Goal: Task Accomplishment & Management: Manage account settings

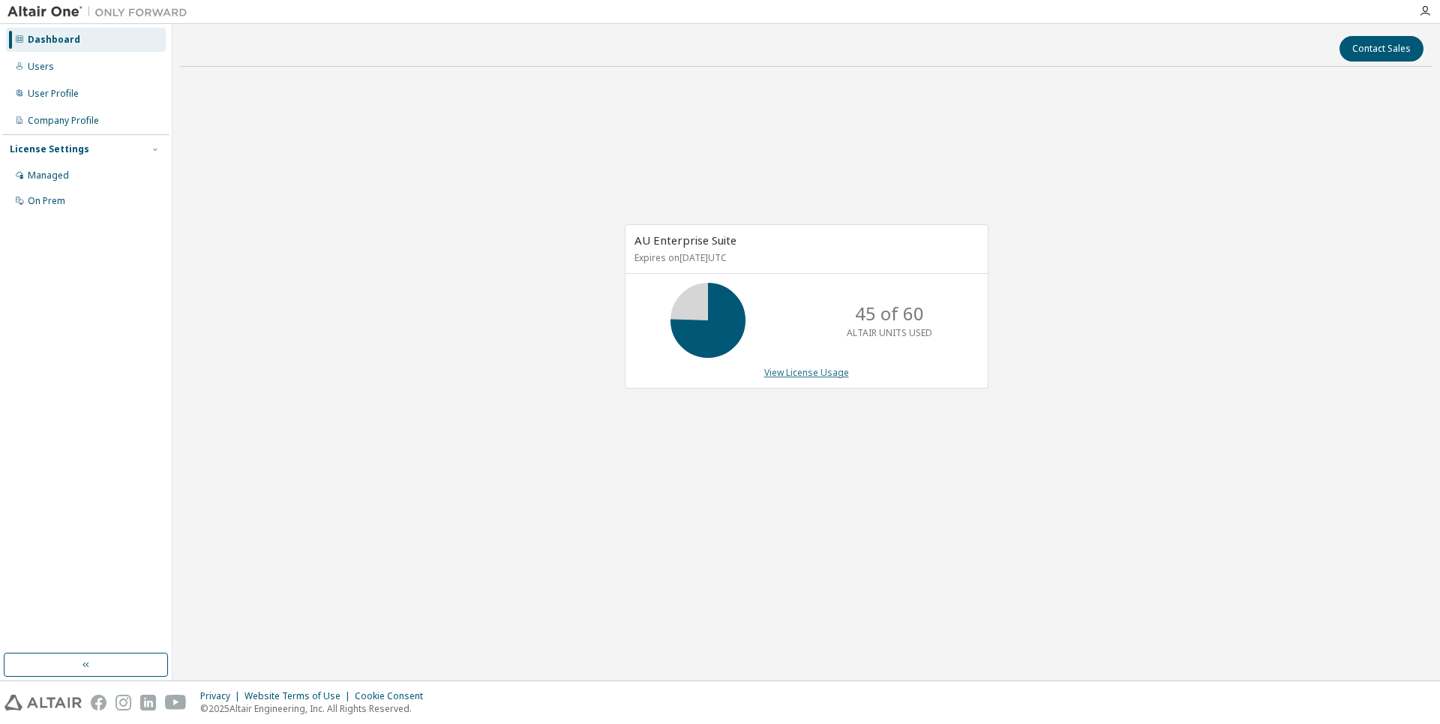
click at [823, 376] on link "View License Usage" at bounding box center [806, 372] width 85 height 13
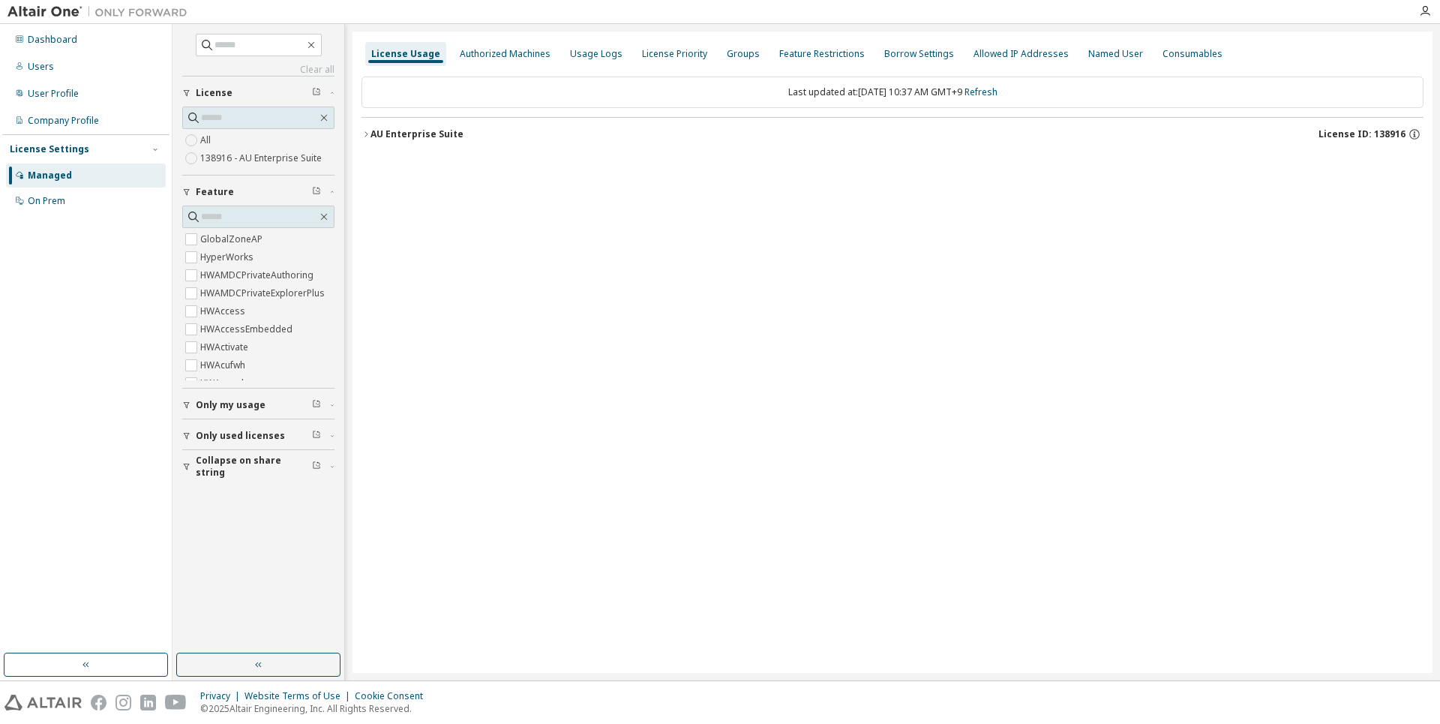
click at [368, 139] on button "AU Enterprise Suite License ID: 138916" at bounding box center [892, 134] width 1062 height 33
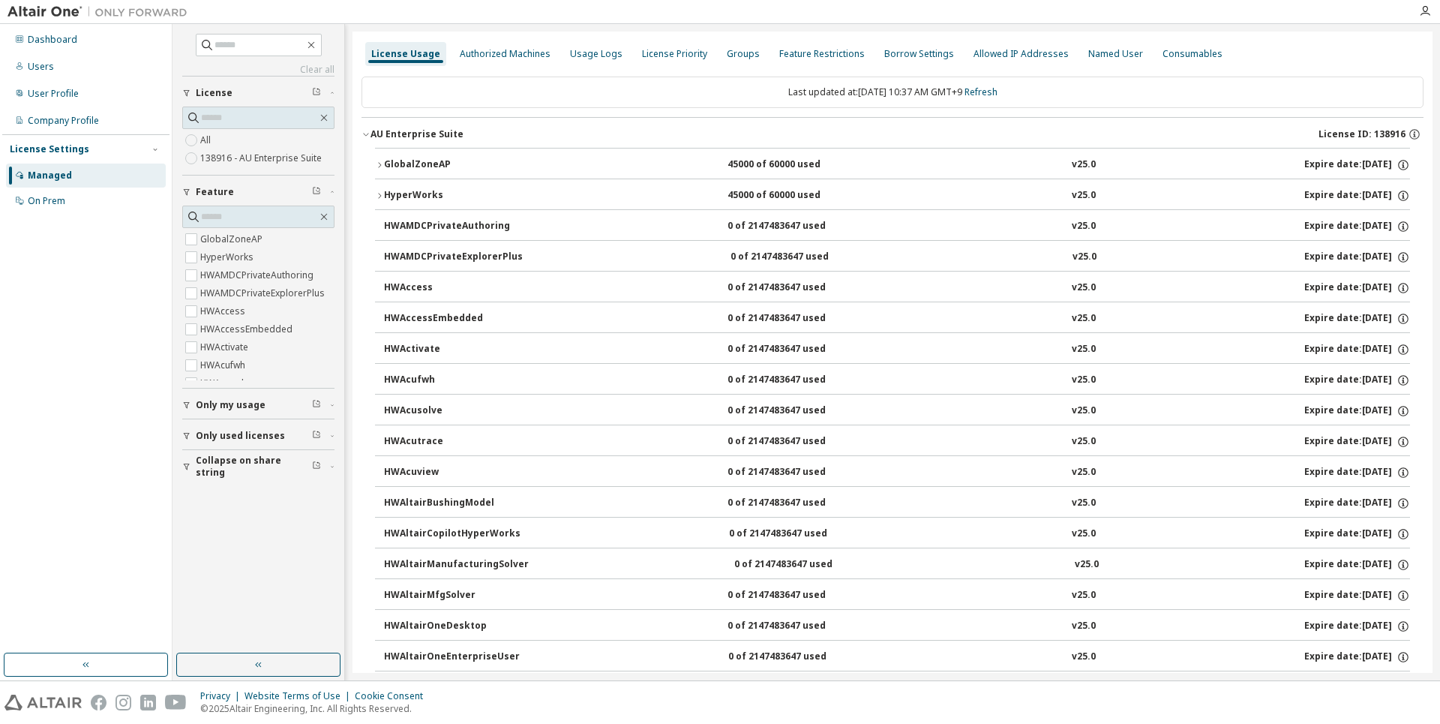
click at [378, 165] on icon "button" at bounding box center [379, 164] width 9 height 9
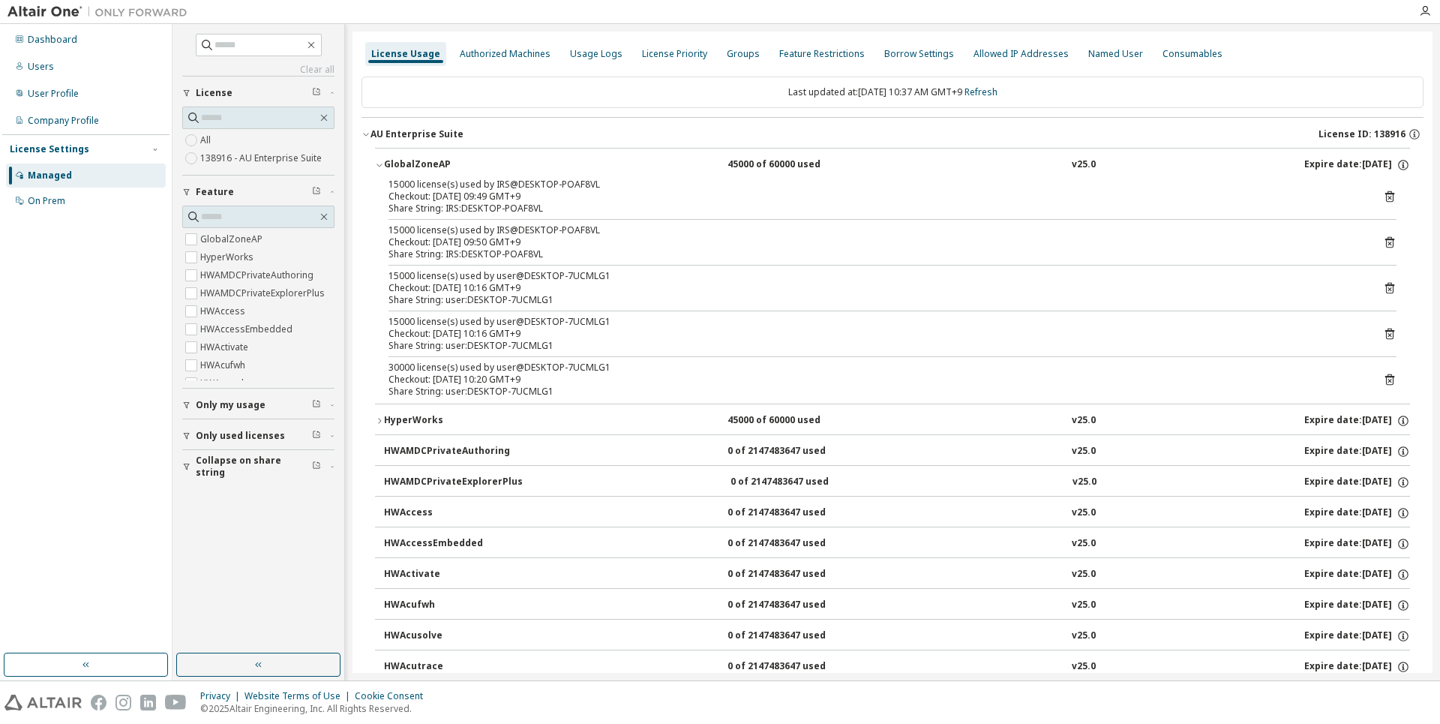
click at [426, 421] on div "HyperWorks" at bounding box center [451, 420] width 135 height 13
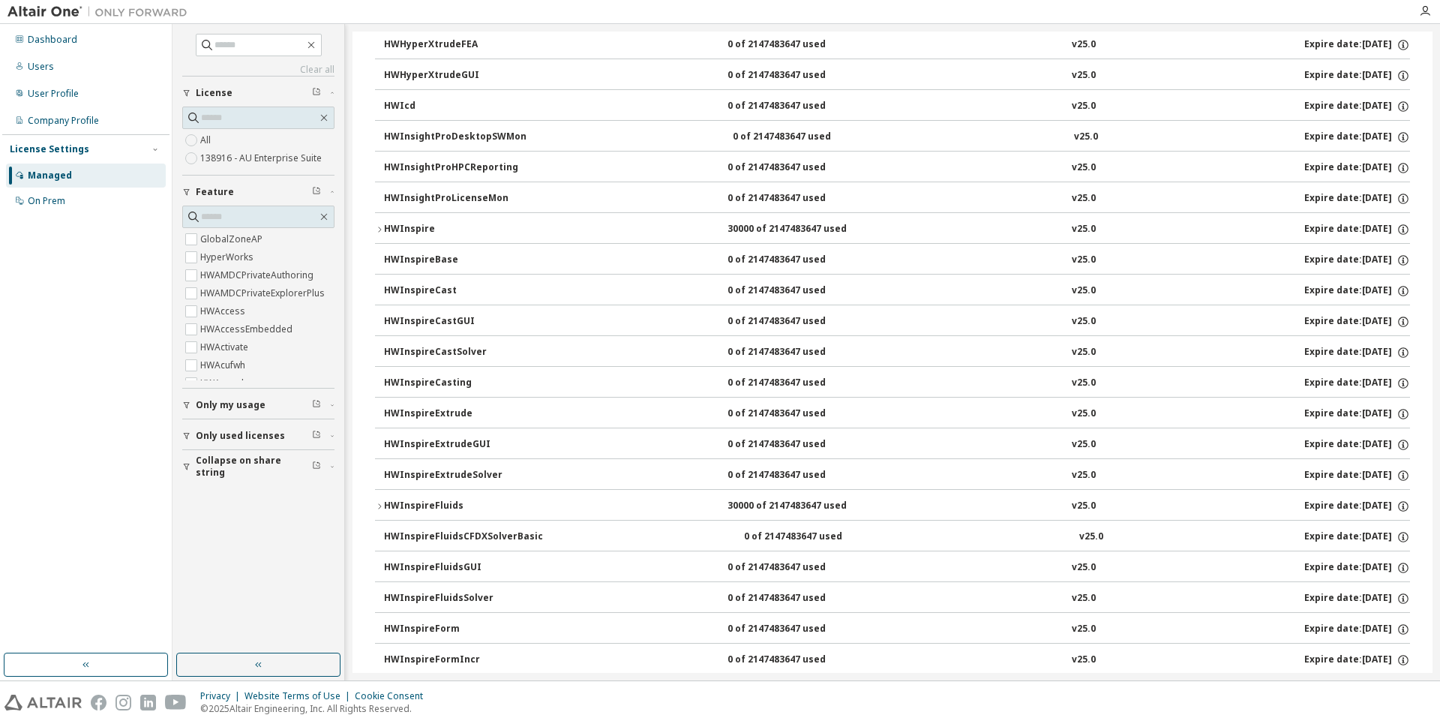
scroll to position [3824, 0]
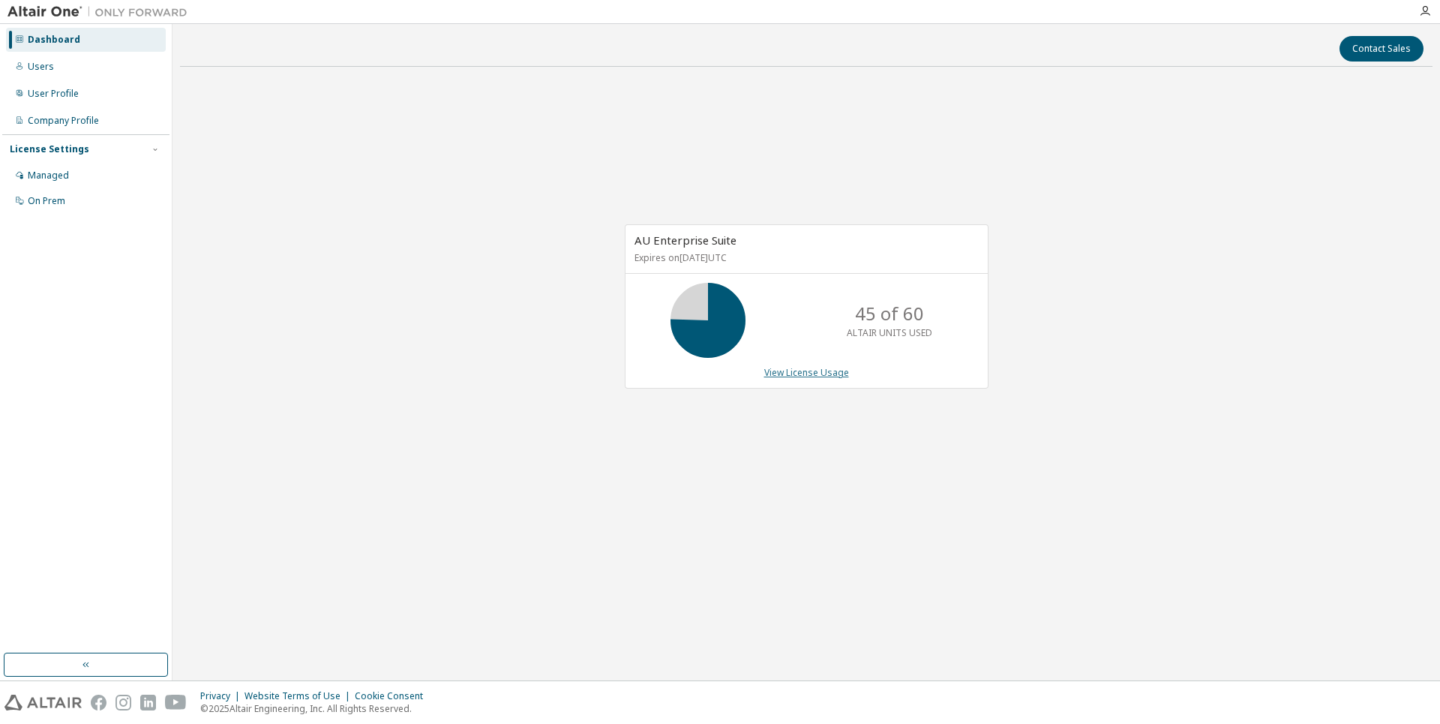
click at [798, 375] on link "View License Usage" at bounding box center [806, 372] width 85 height 13
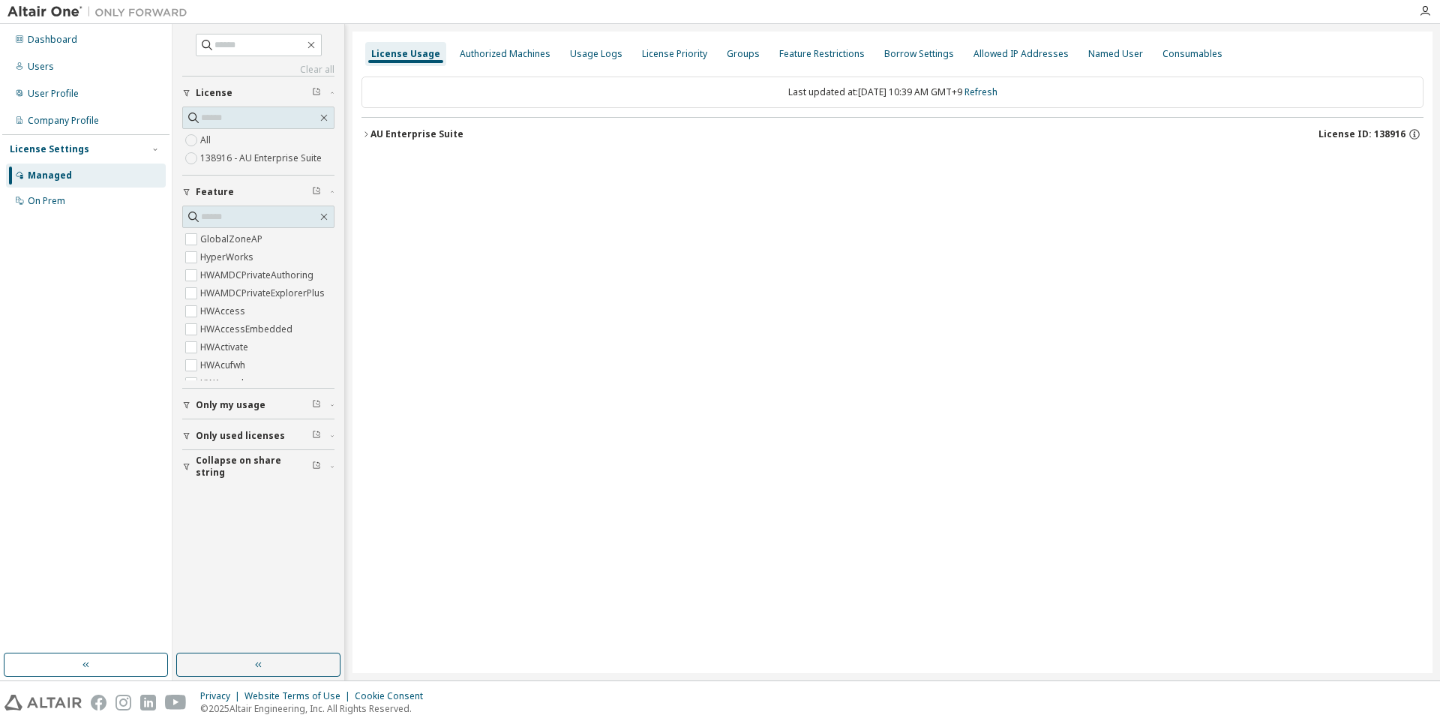
click at [380, 131] on div "AU Enterprise Suite" at bounding box center [416, 134] width 93 height 12
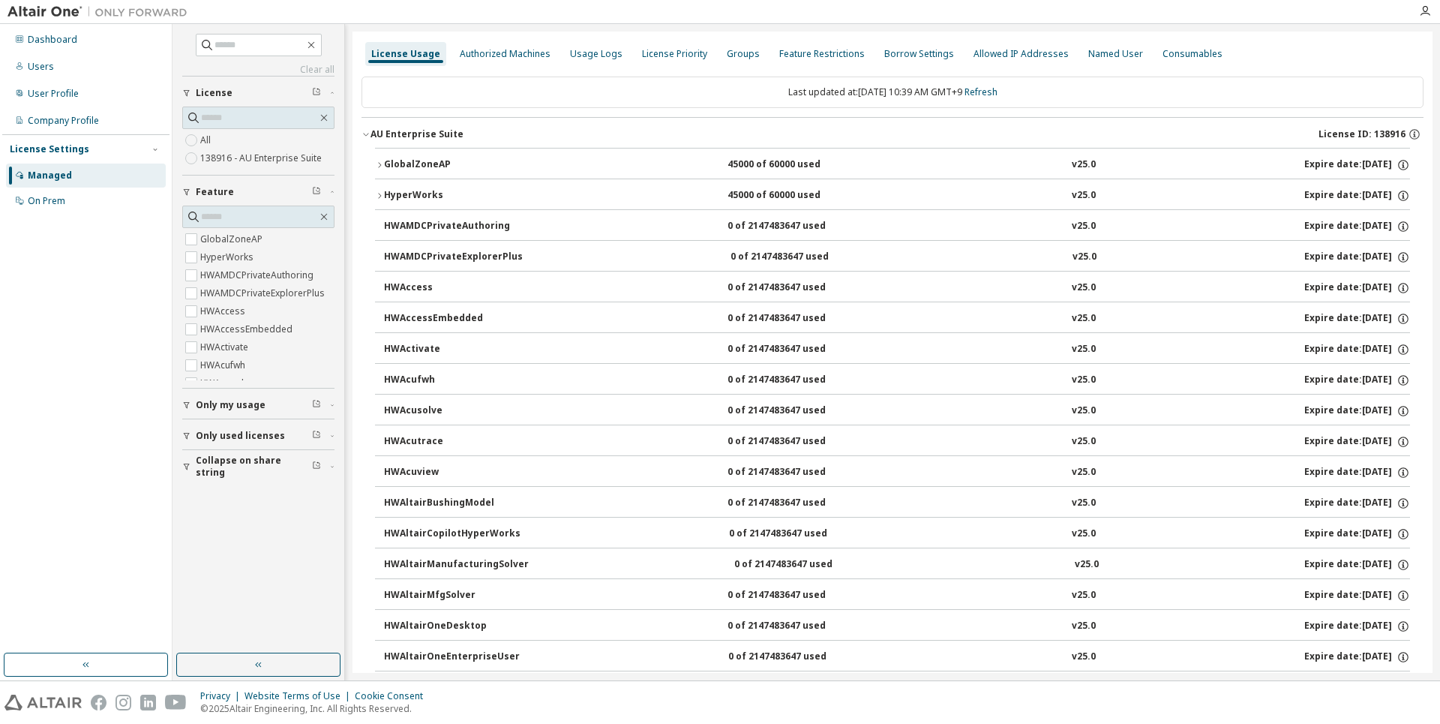
click at [407, 167] on div "GlobalZoneAP" at bounding box center [451, 164] width 135 height 13
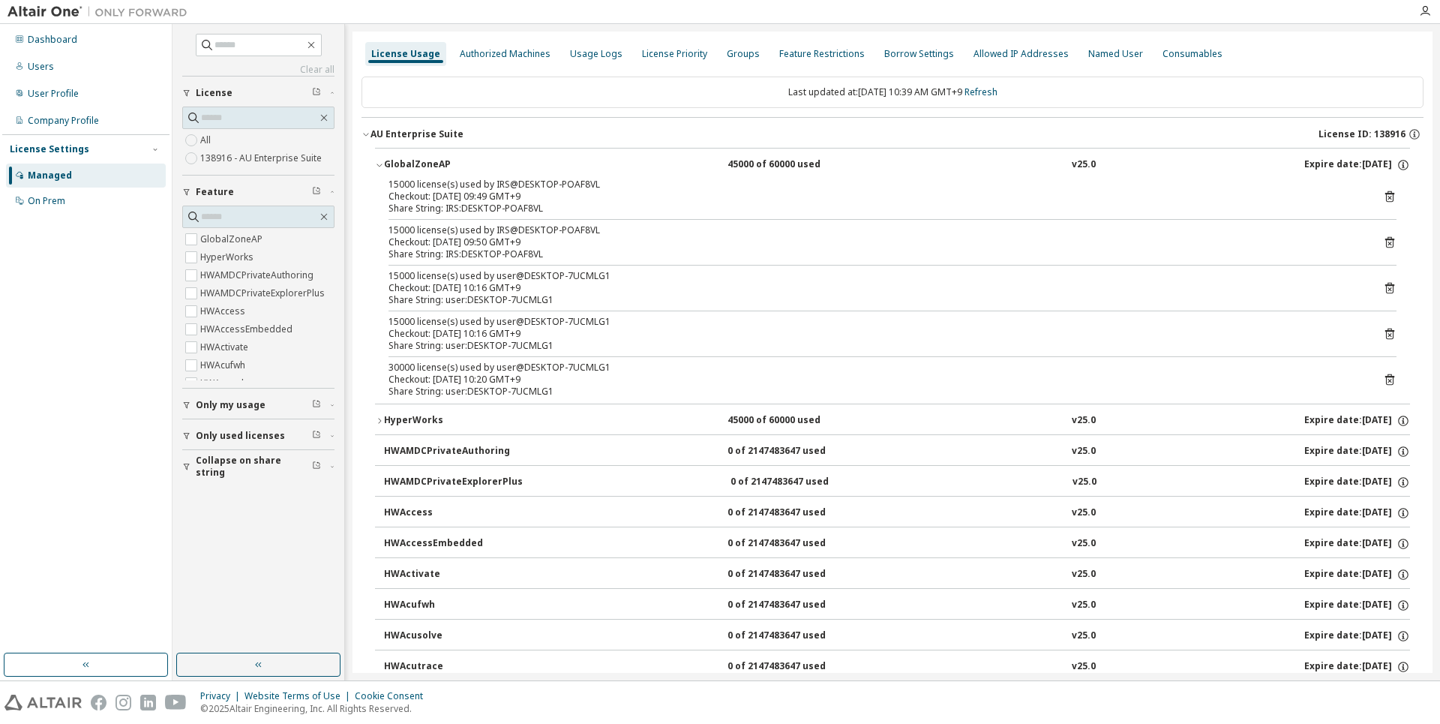
click at [466, 377] on div "Checkout: 2025-09-09 10:20 GMT+9" at bounding box center [874, 379] width 972 height 12
click at [461, 389] on div "Share String: user:DESKTOP-7UCMLG1" at bounding box center [874, 391] width 972 height 12
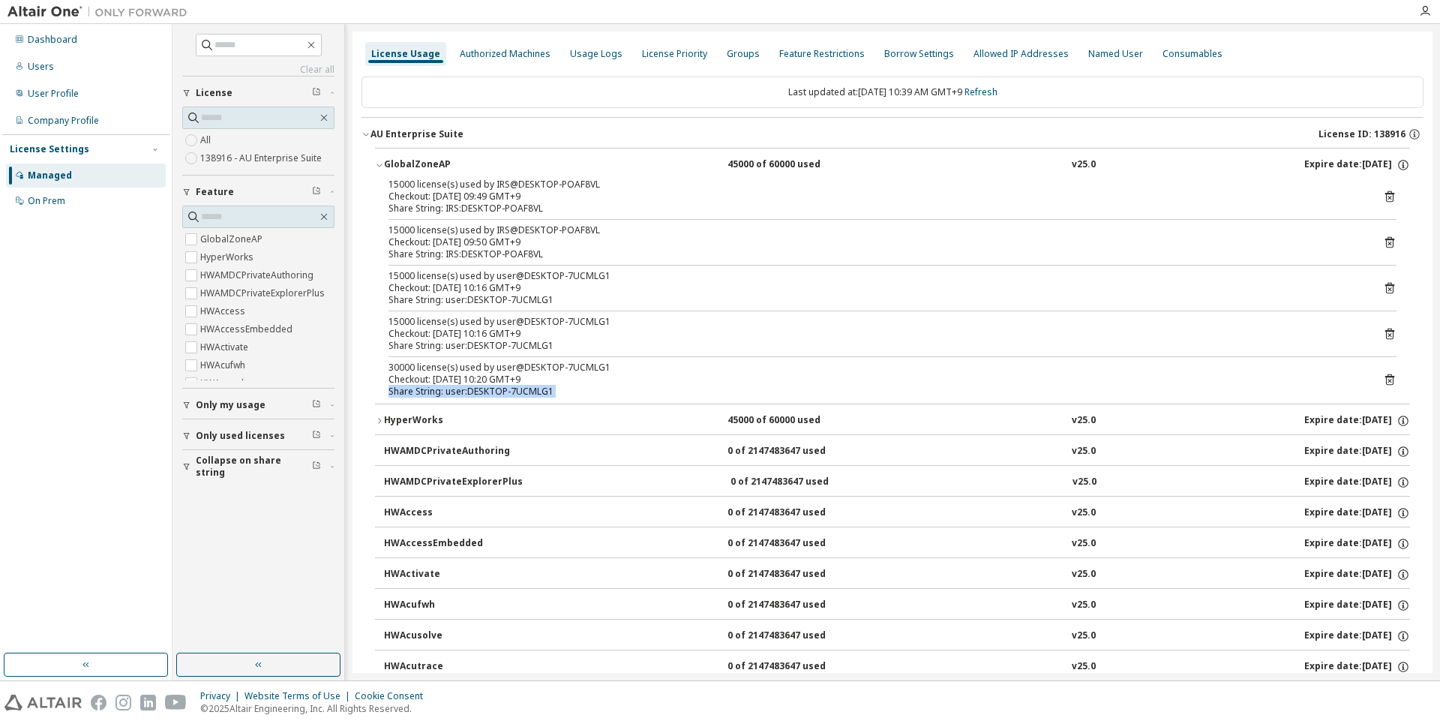
click at [461, 389] on div "Share String: user:DESKTOP-7UCMLG1" at bounding box center [874, 391] width 972 height 12
click at [409, 369] on div "30000 license(s) used by user@DESKTOP-7UCMLG1" at bounding box center [874, 367] width 972 height 12
click at [437, 379] on div "Checkout: 2025-09-09 10:20 GMT+9" at bounding box center [874, 379] width 972 height 12
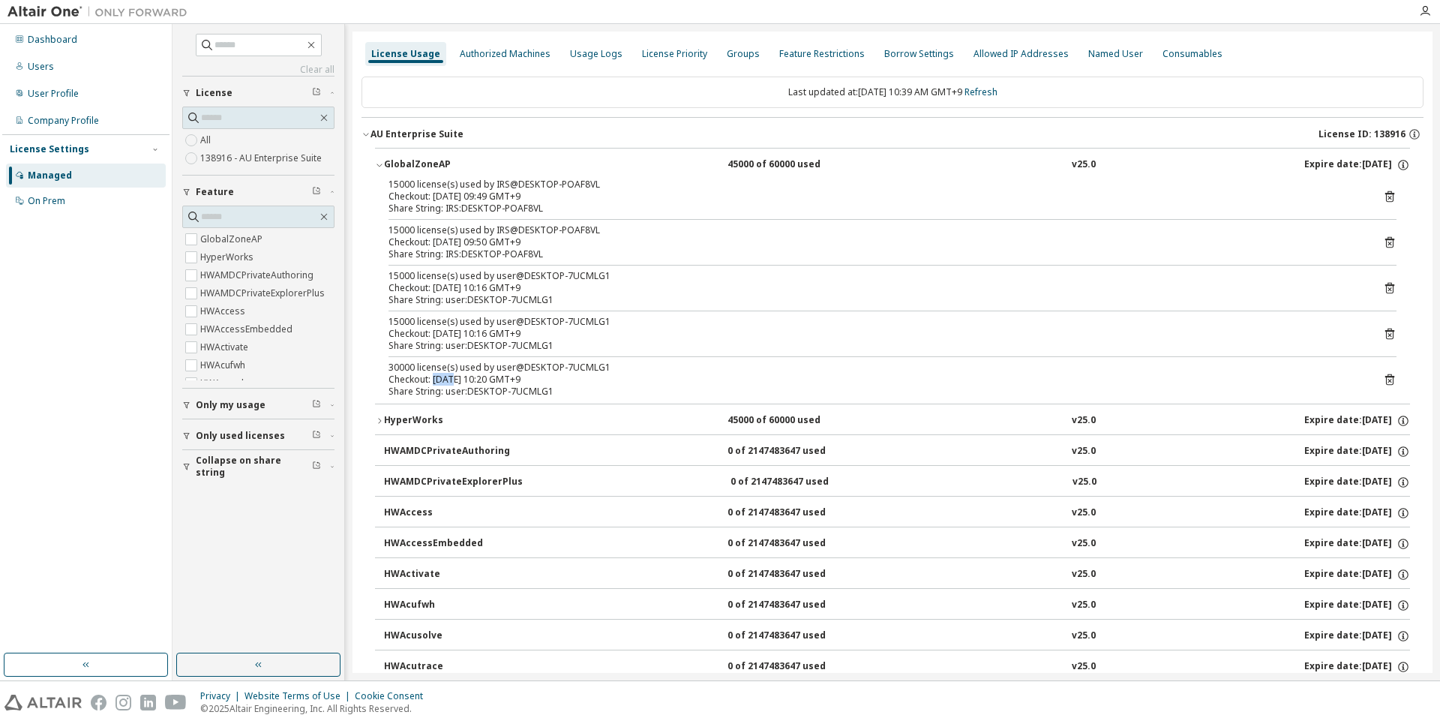
click at [437, 379] on div "Checkout: 2025-09-09 10:20 GMT+9" at bounding box center [874, 379] width 972 height 12
click at [496, 308] on div "15000 license(s) used by IRS@DESKTOP-POAF8VL Checkout: 2025-09-09 09:49 GMT+9 S…" at bounding box center [892, 290] width 1035 height 225
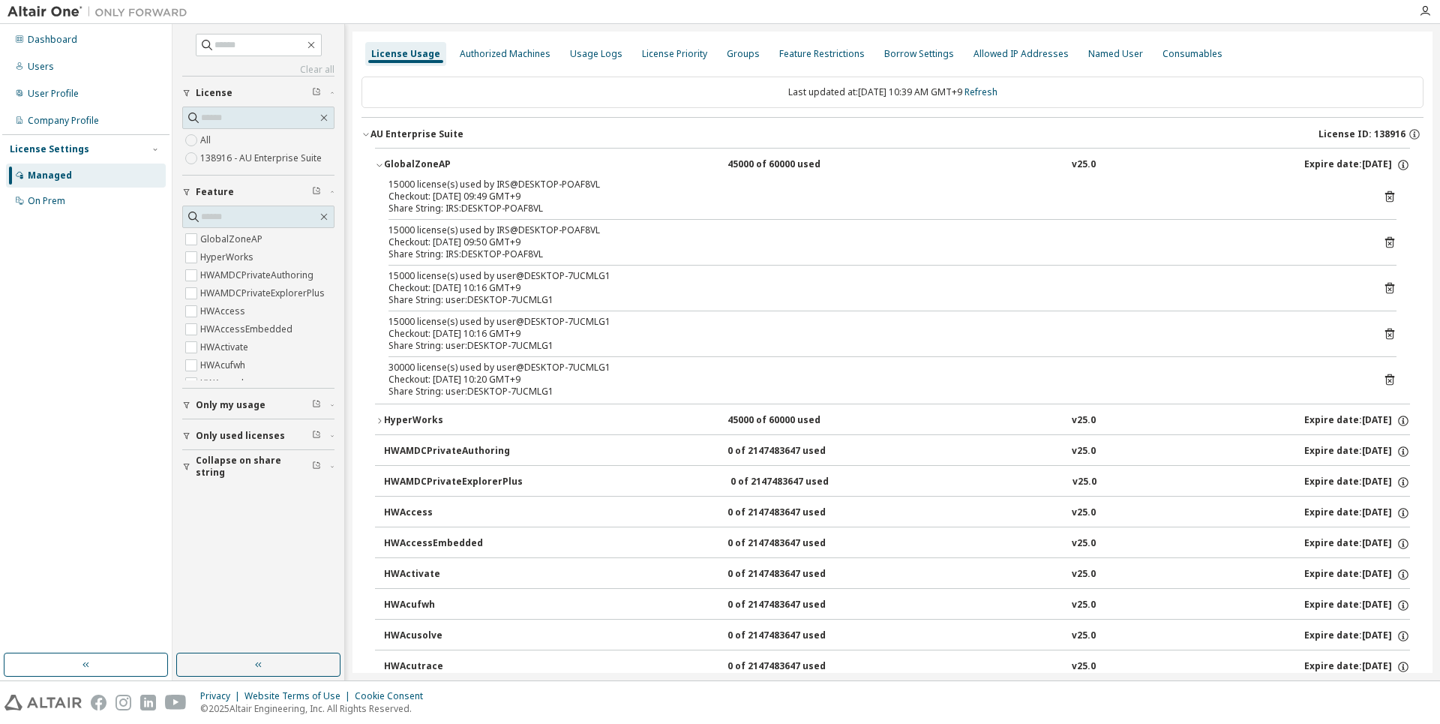
click at [504, 325] on div "15000 license(s) used by user@DESKTOP-7UCMLG1" at bounding box center [874, 322] width 972 height 12
click at [504, 334] on div "Checkout: 2025-09-09 10:16 GMT+9" at bounding box center [874, 334] width 972 height 12
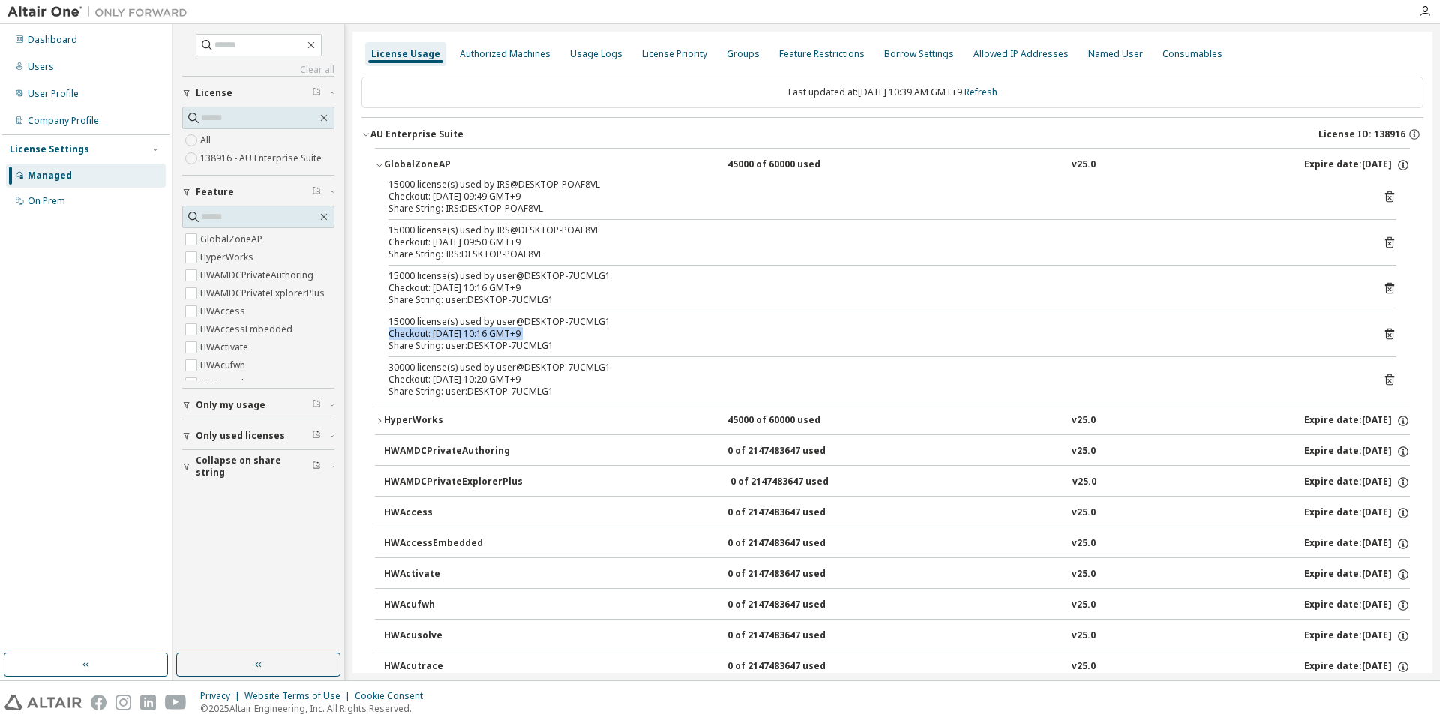
click at [504, 334] on div "Checkout: 2025-09-09 10:16 GMT+9" at bounding box center [874, 334] width 972 height 12
click at [503, 354] on div "15000 license(s) used by IRS@DESKTOP-POAF8VL Checkout: 2025-09-09 09:49 GMT+9 S…" at bounding box center [892, 290] width 1035 height 225
click at [493, 371] on div "30000 license(s) used by user@DESKTOP-7UCMLG1" at bounding box center [874, 367] width 972 height 12
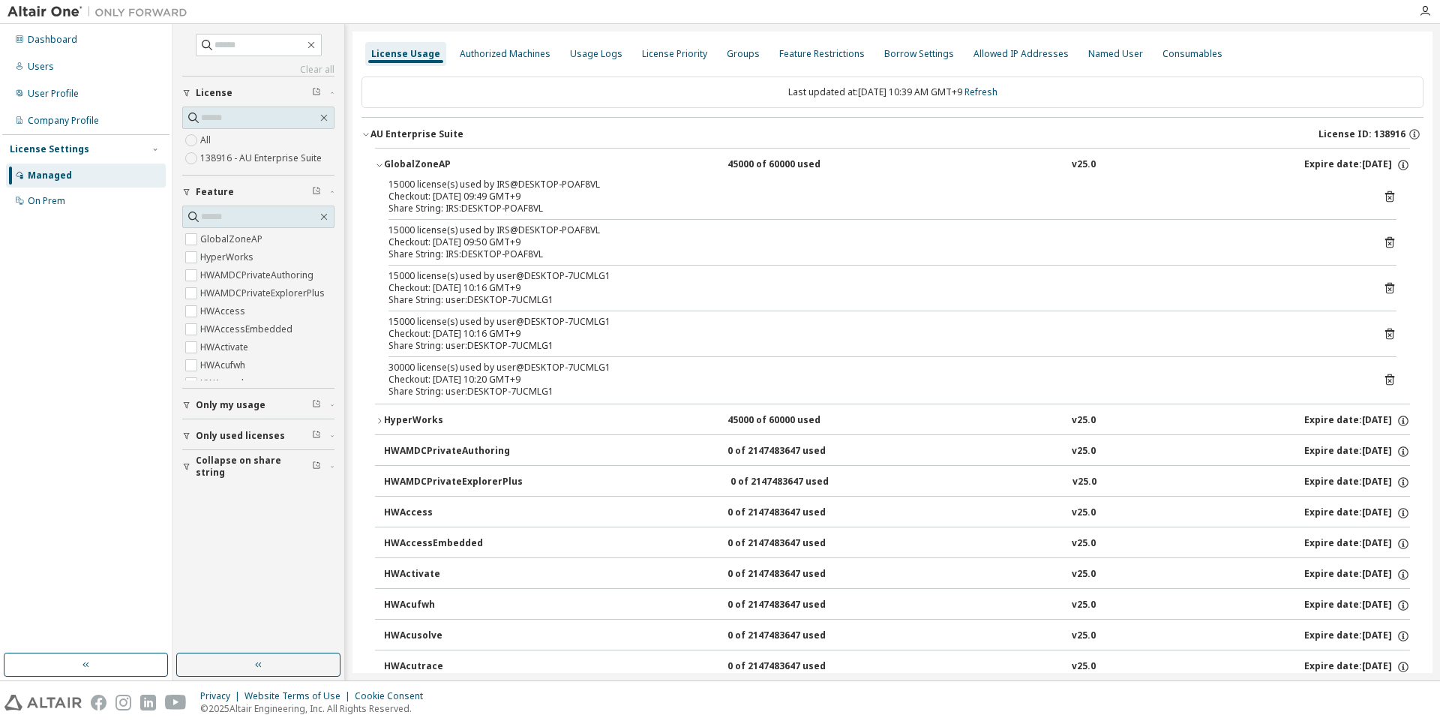
click at [514, 378] on div "Checkout: 2025-09-09 10:20 GMT+9" at bounding box center [874, 379] width 972 height 12
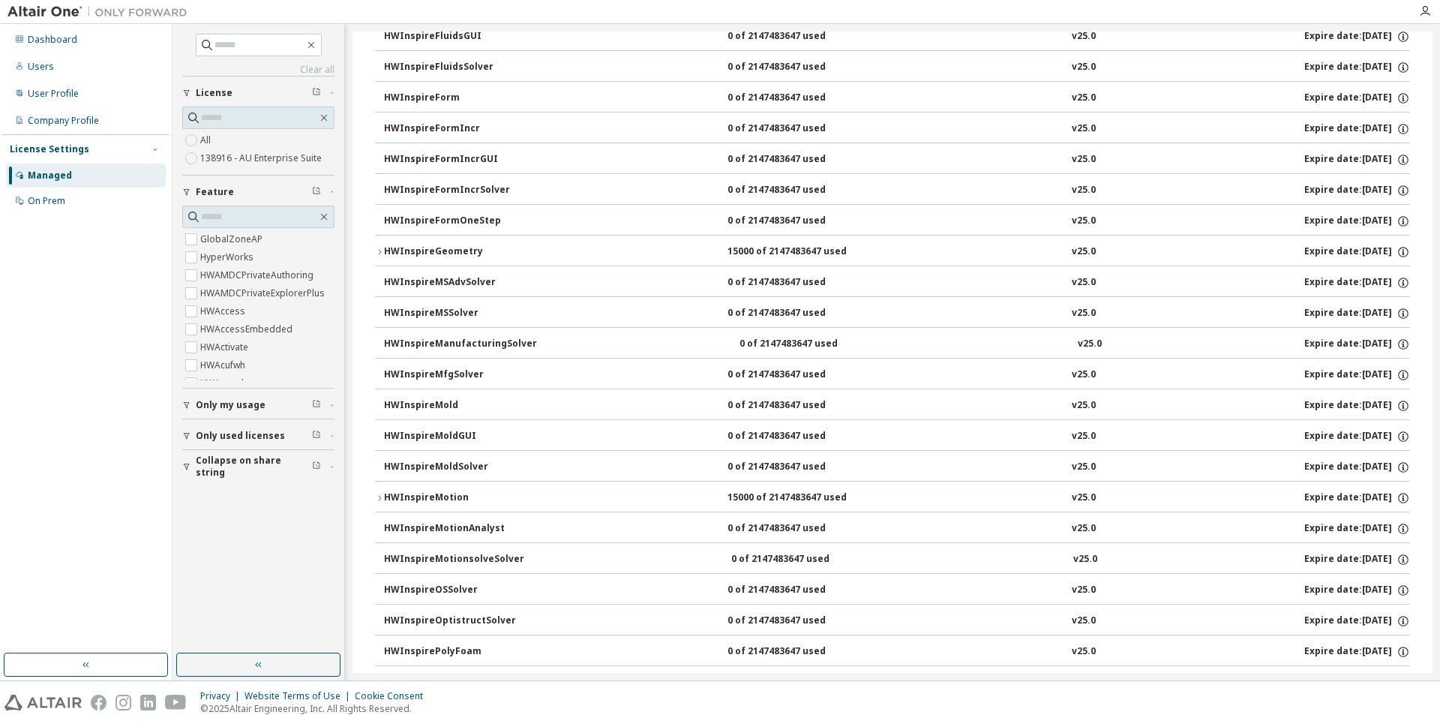
scroll to position [4124, 0]
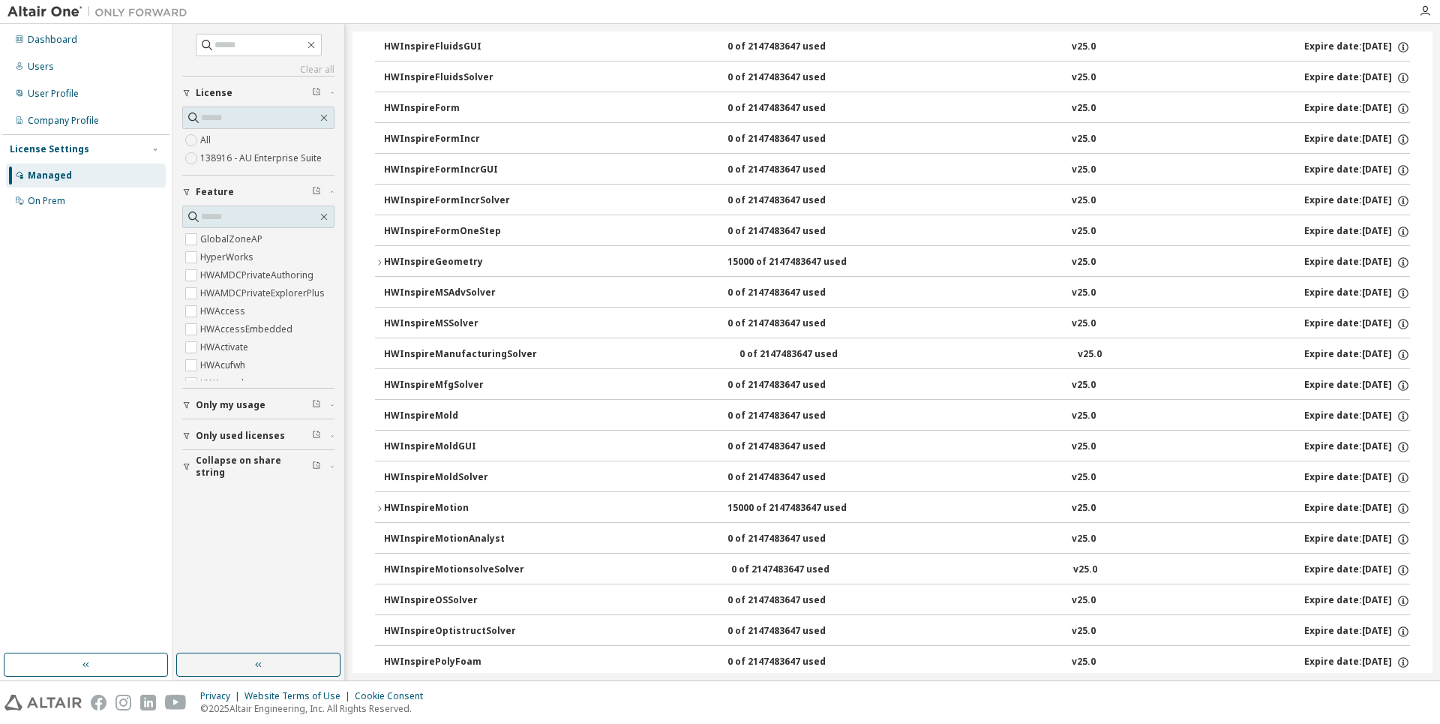
click at [427, 260] on div "HWInspireGeometry" at bounding box center [451, 262] width 135 height 13
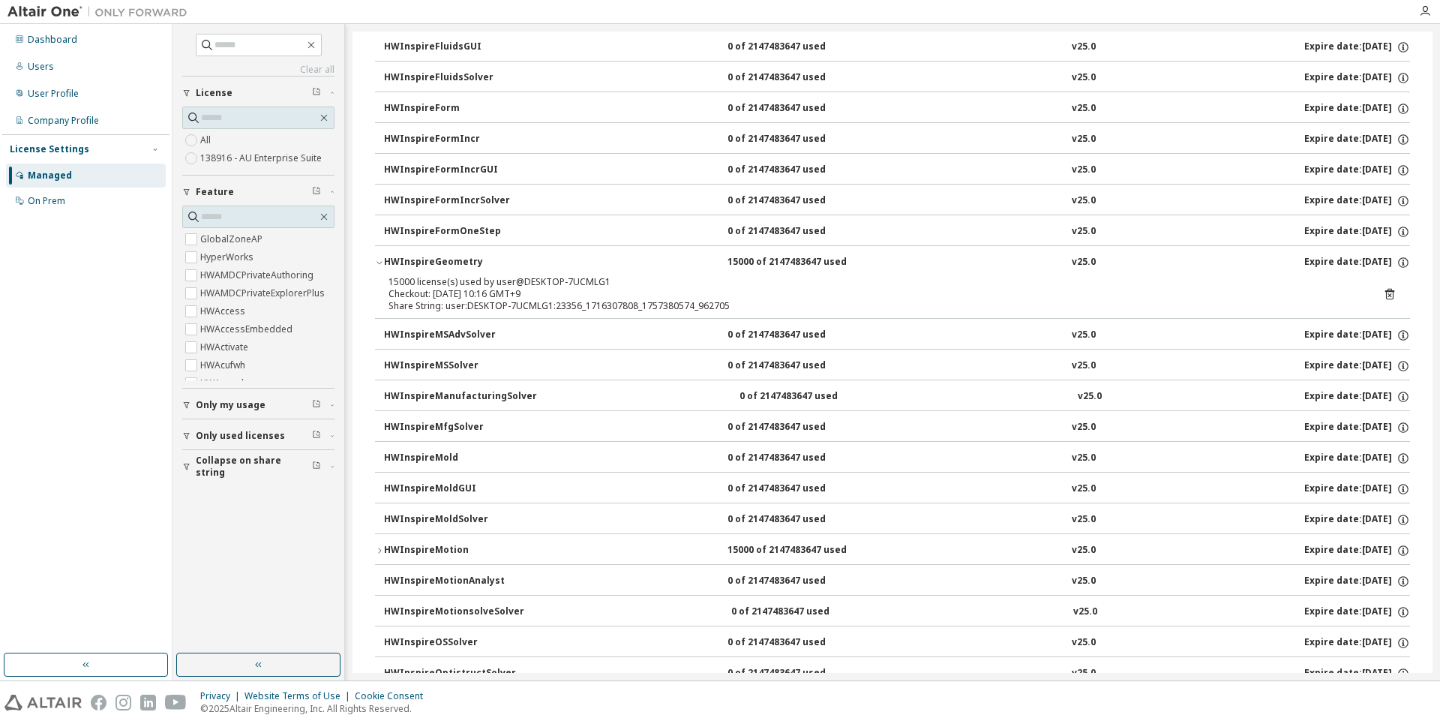
click at [432, 264] on div "HWInspireGeometry" at bounding box center [451, 262] width 135 height 13
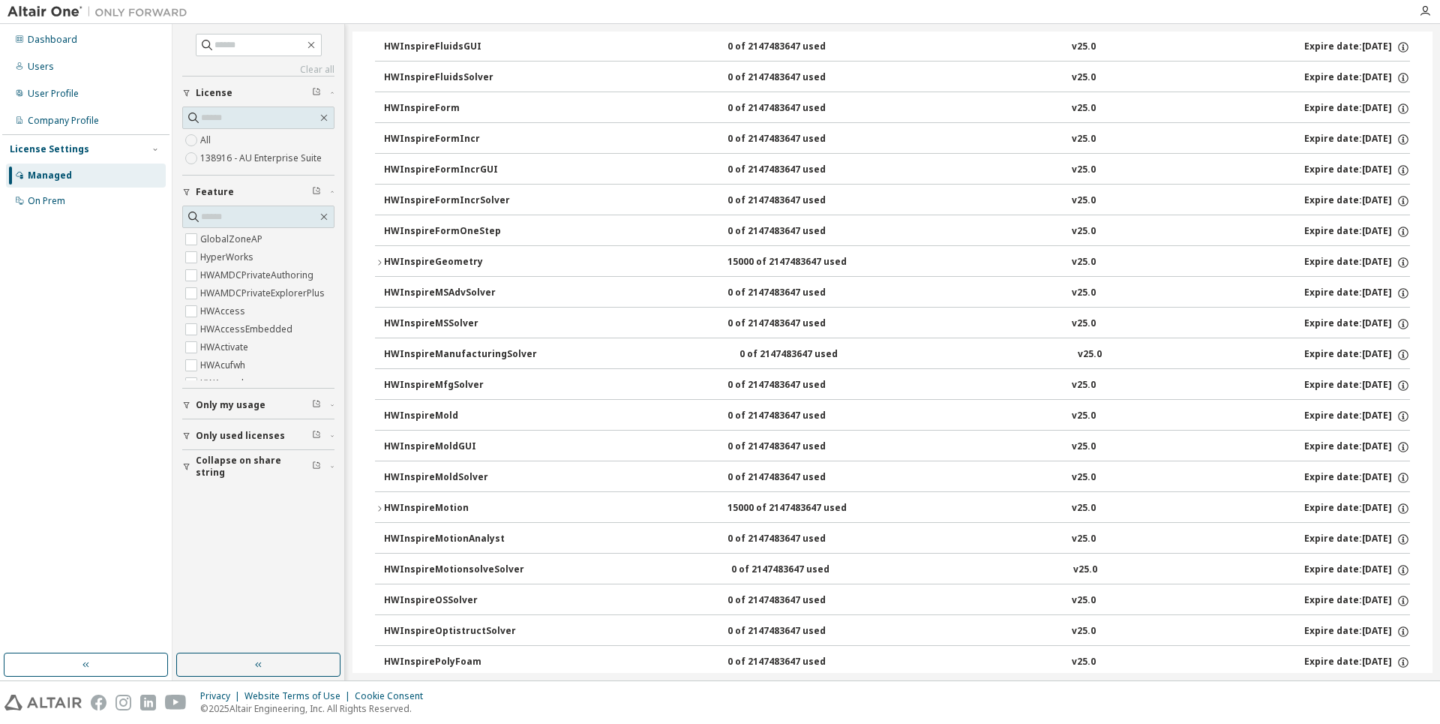
click at [460, 507] on div "HWInspireMotion" at bounding box center [451, 508] width 135 height 13
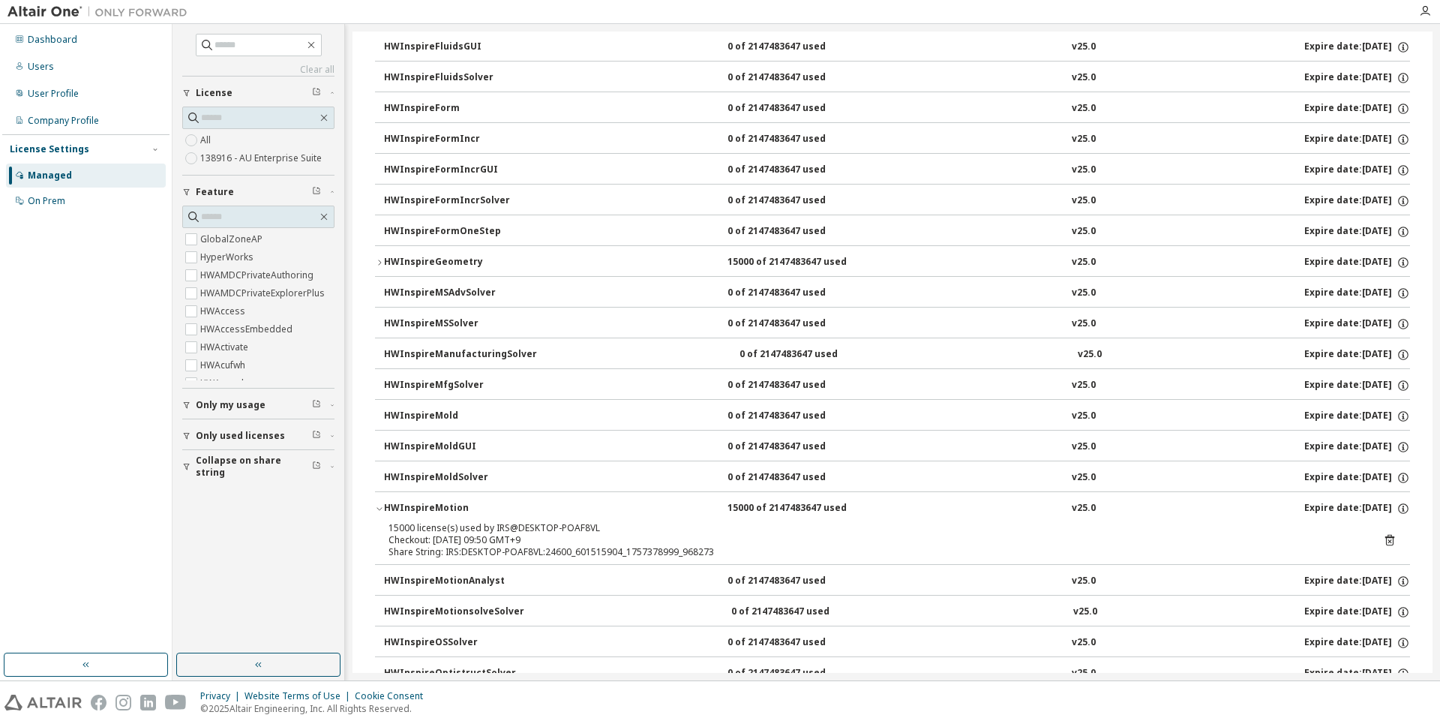
click at [504, 506] on div "HWInspireMotion" at bounding box center [451, 508] width 135 height 13
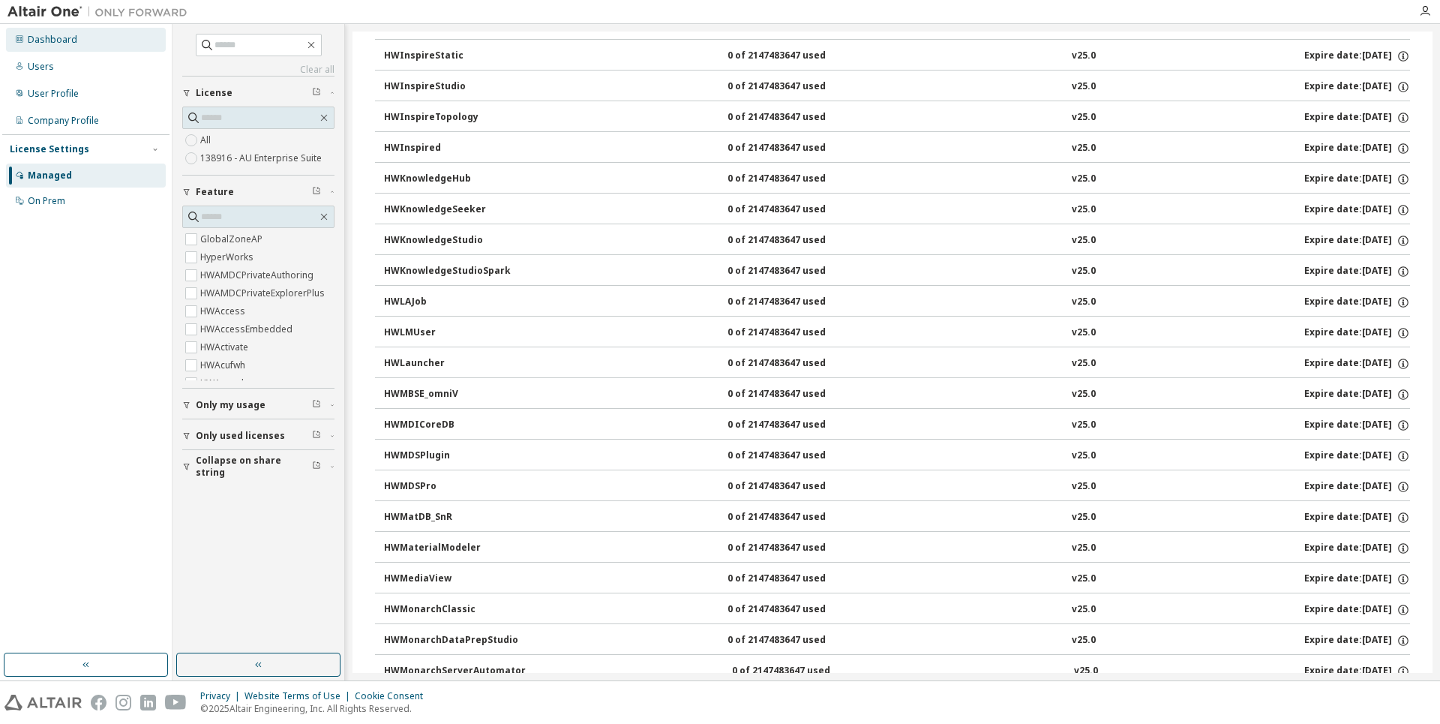
scroll to position [5024, 0]
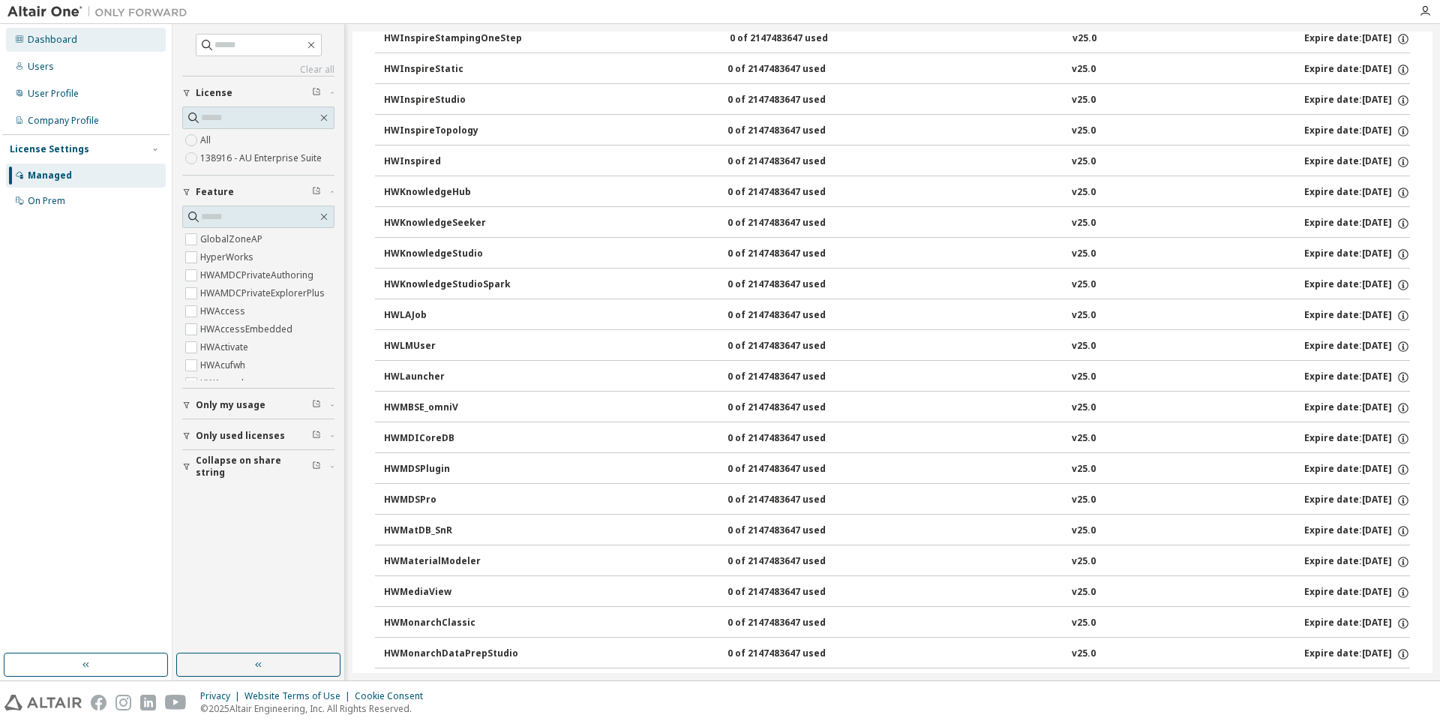
click at [77, 41] on div "Dashboard" at bounding box center [86, 40] width 160 height 24
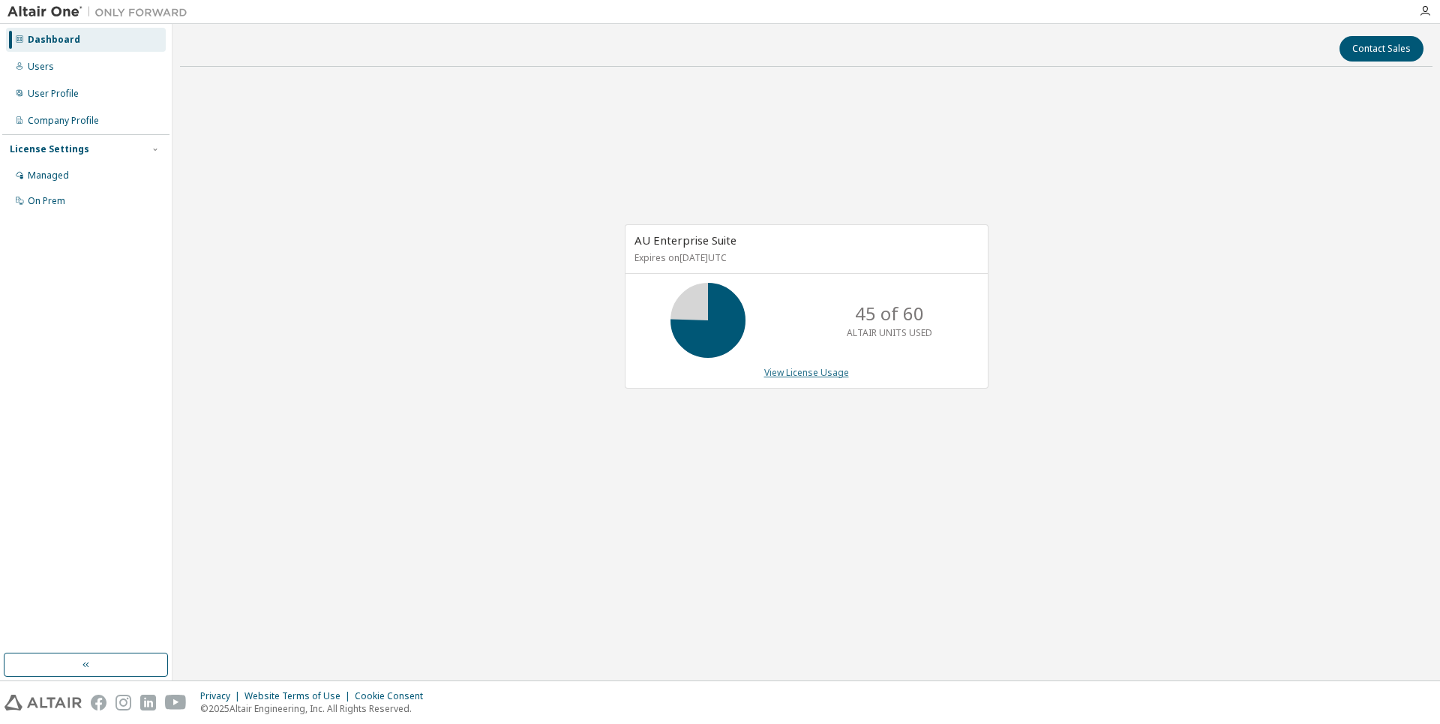
click at [787, 374] on link "View License Usage" at bounding box center [806, 372] width 85 height 13
